Goal: Task Accomplishment & Management: Manage account settings

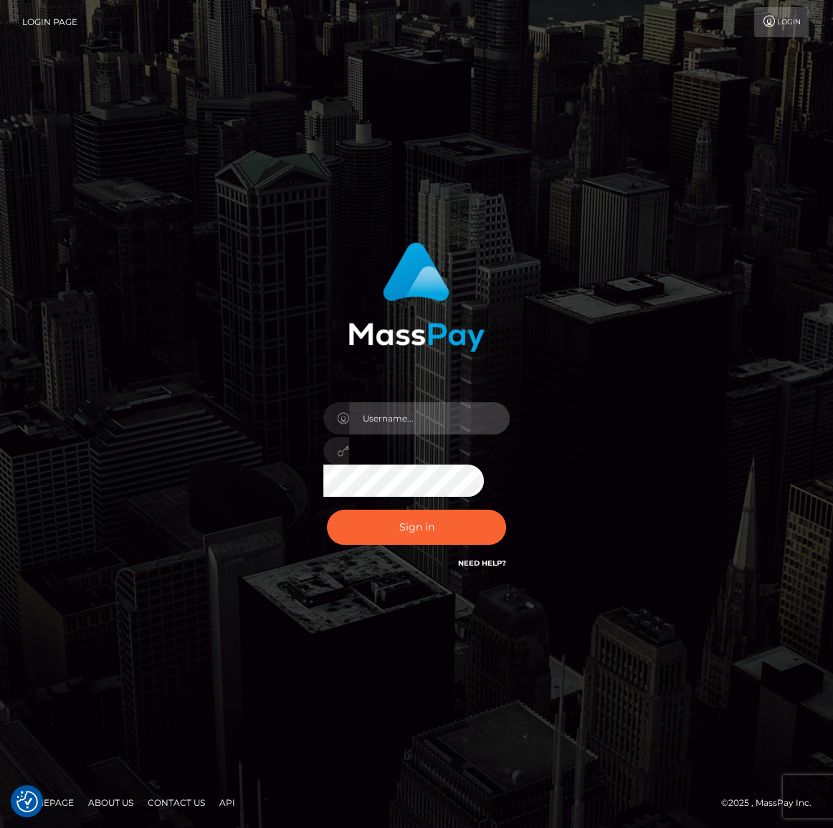
type input "Maria.spree"
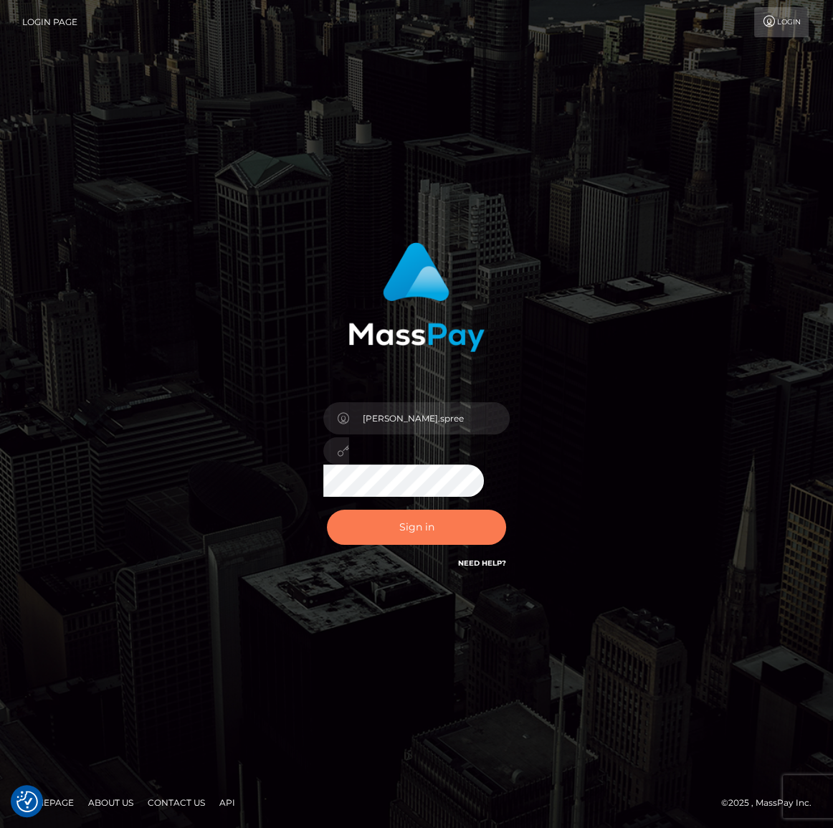
click at [420, 529] on button "Sign in" at bounding box center [416, 527] width 179 height 35
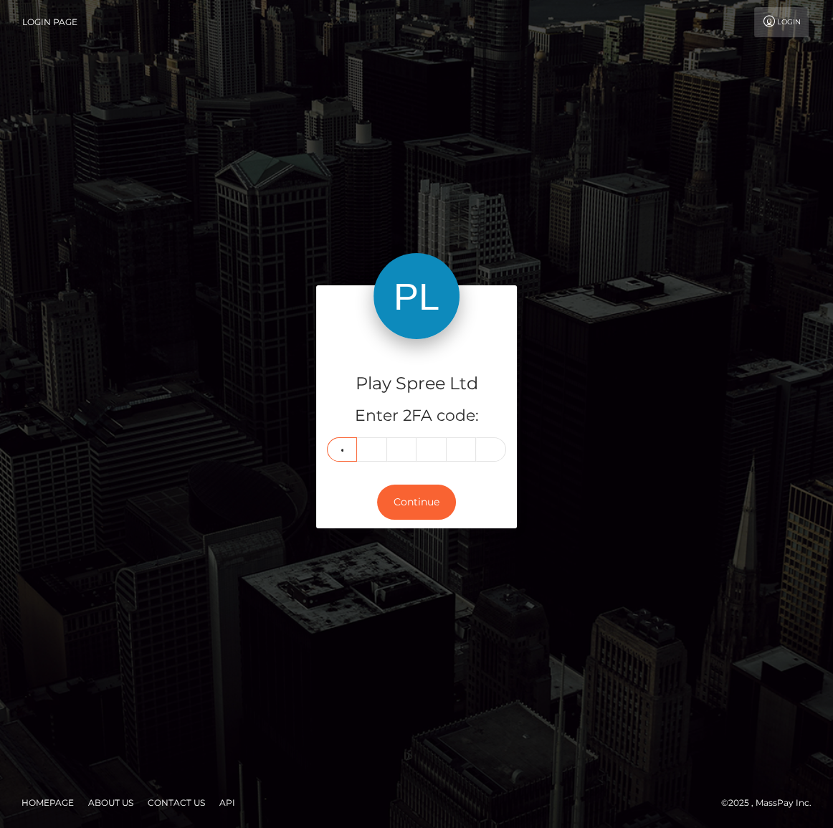
type input "1"
type input "7"
type input "9"
type input "1"
type input "7"
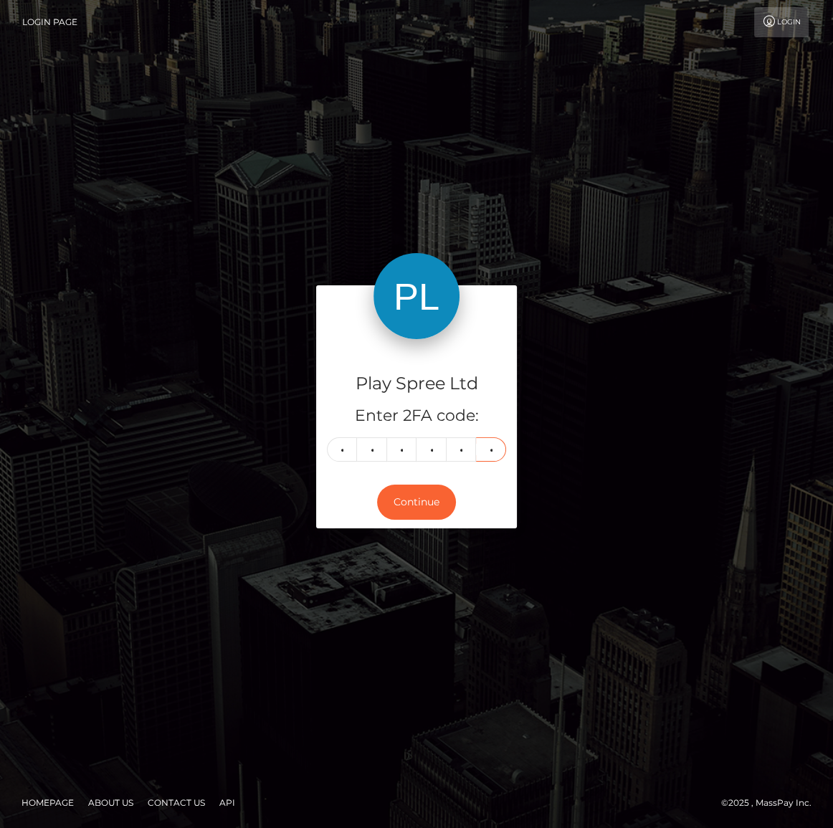
type input "6"
